Goal: Download file/media

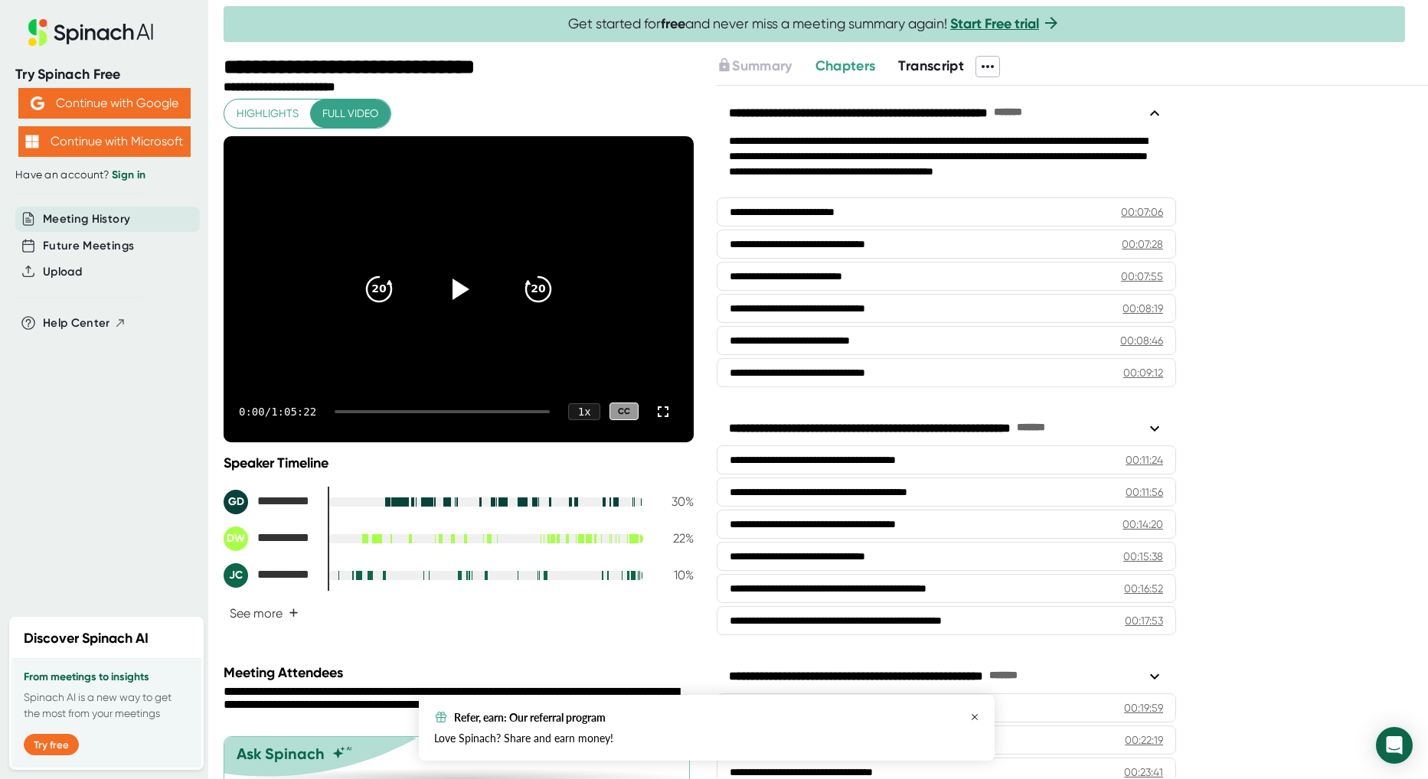
click at [975, 713] on icon "button" at bounding box center [974, 717] width 9 height 9
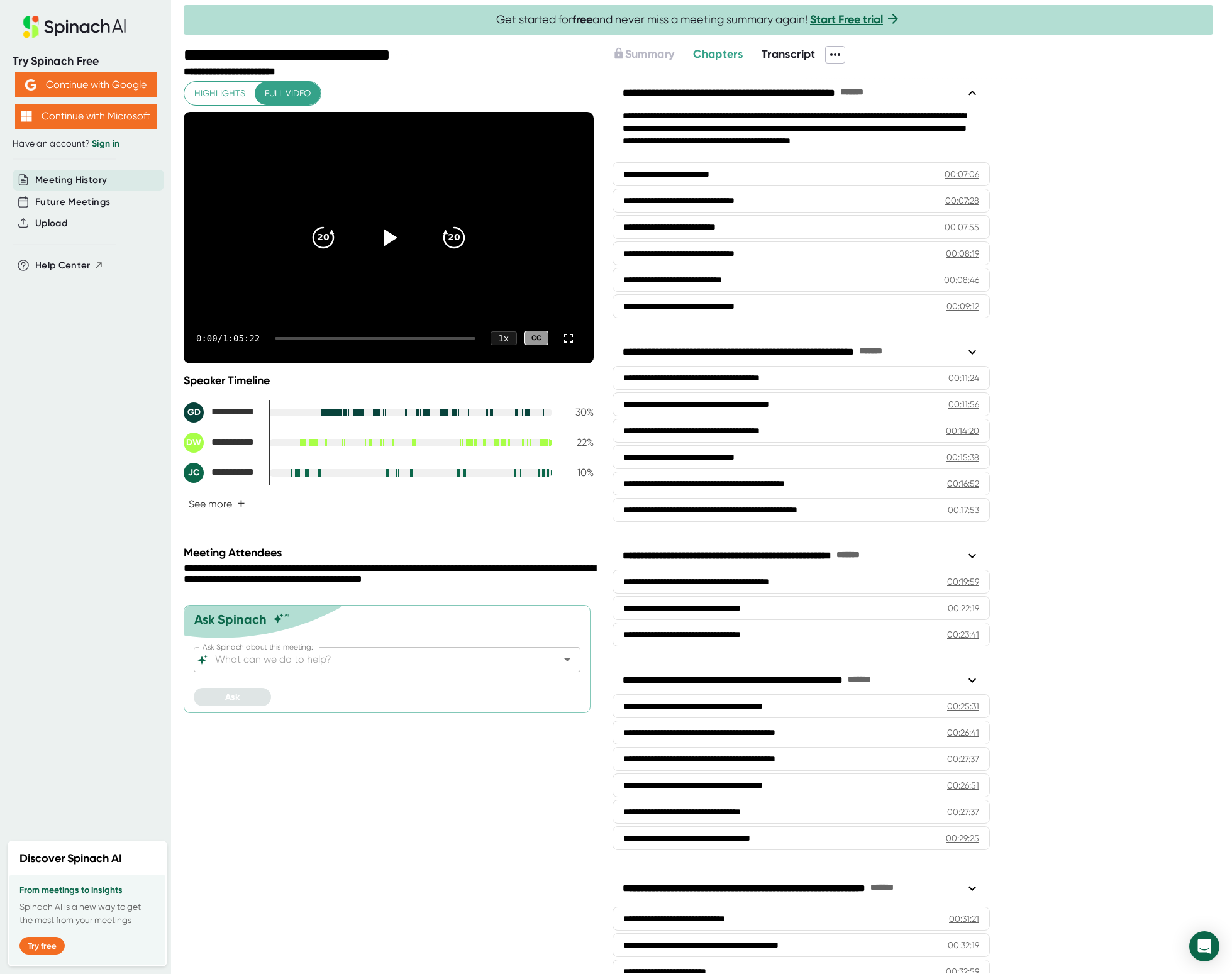
click at [837, 52] on icon at bounding box center [834, 54] width 15 height 15
click at [890, 117] on div "Download Transcript" at bounding box center [887, 120] width 99 height 12
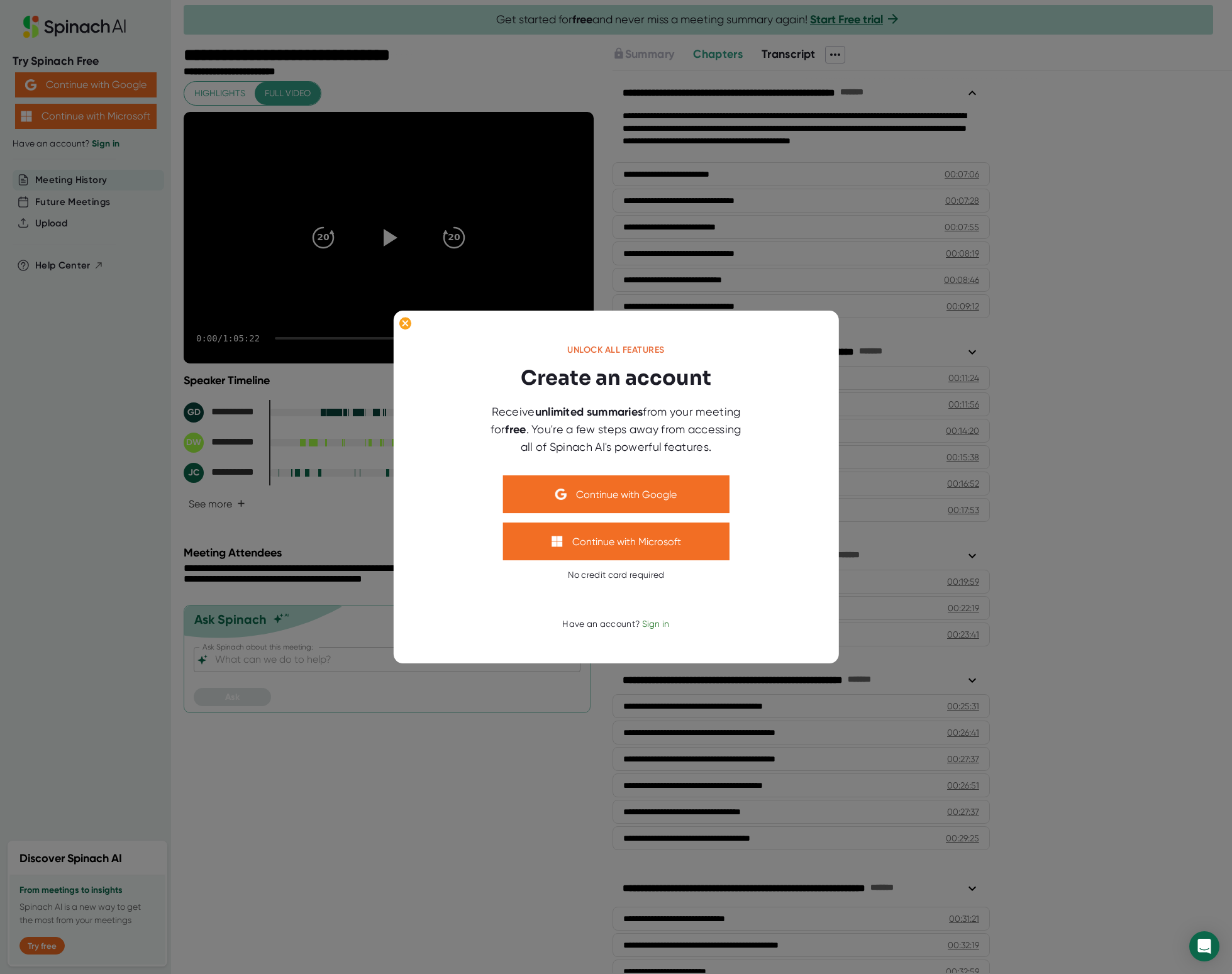
click at [655, 623] on span "Sign in" at bounding box center [656, 623] width 28 height 10
